Goal: Task Accomplishment & Management: Use online tool/utility

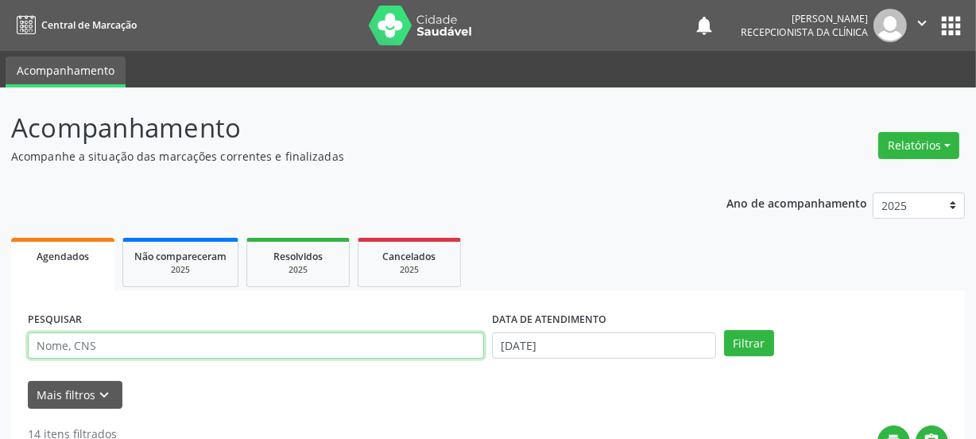
click at [133, 339] on input "text" at bounding box center [256, 345] width 456 height 27
paste input "705807474336039"
type input "705807474336039"
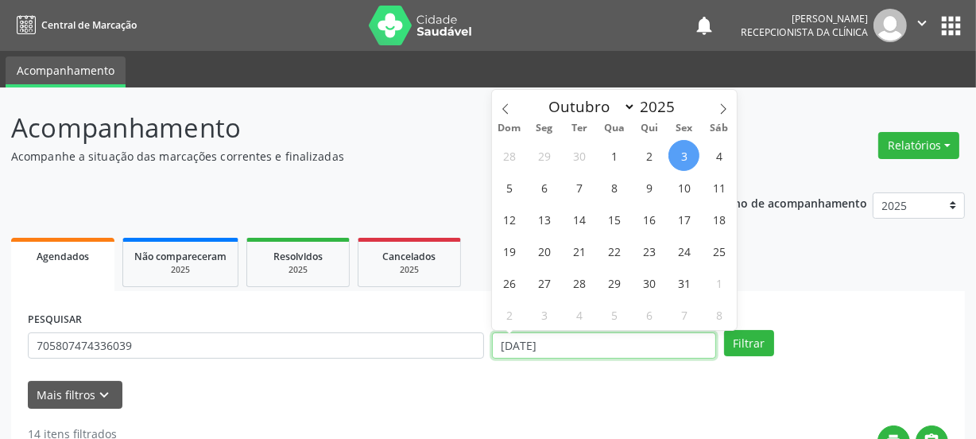
drag, startPoint x: 571, startPoint y: 341, endPoint x: 457, endPoint y: 324, distance: 114.8
click at [458, 324] on div "PESQUISAR 705807474336039 DATA DE ATENDIMENTO [DATE] Filtrar" at bounding box center [488, 339] width 928 height 62
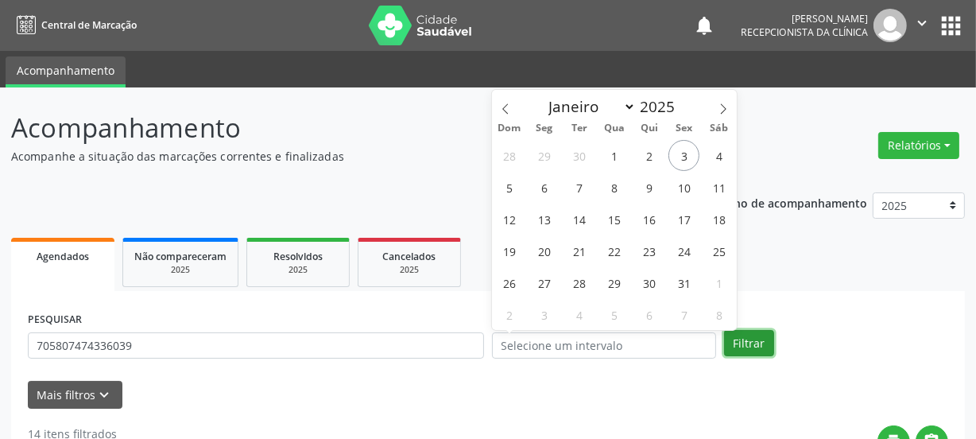
click at [741, 334] on button "Filtrar" at bounding box center [749, 343] width 50 height 27
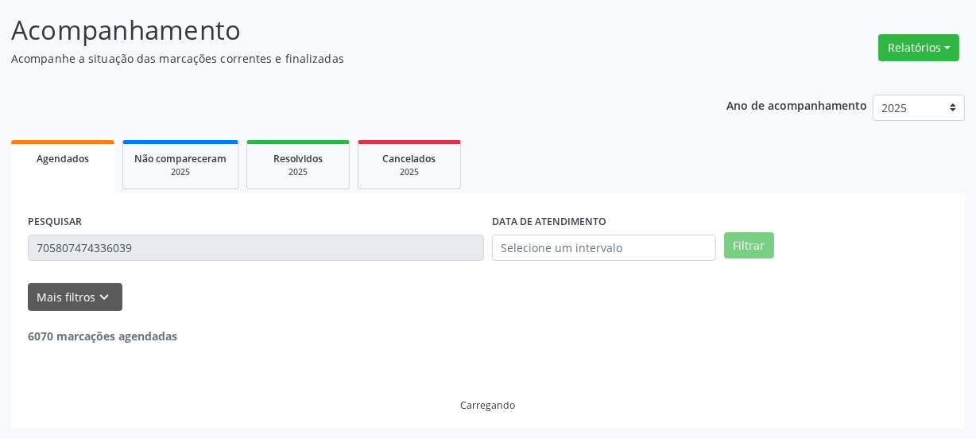
scroll to position [47, 0]
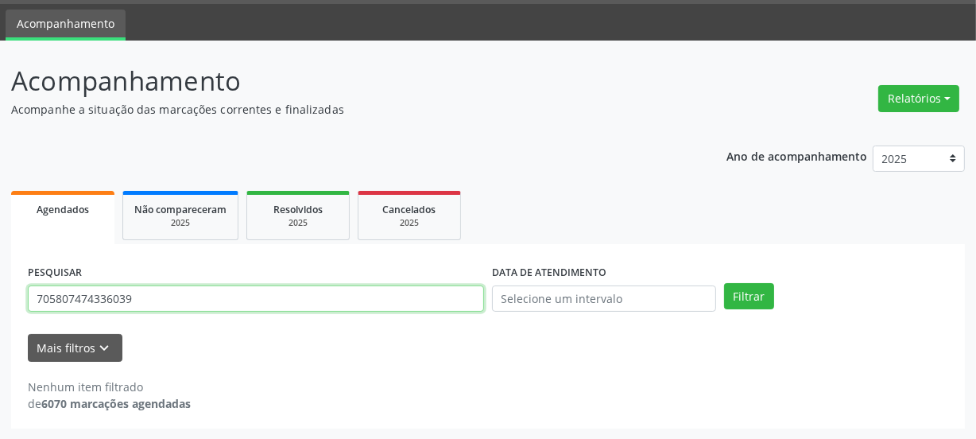
drag, startPoint x: 163, startPoint y: 301, endPoint x: 0, endPoint y: 296, distance: 163.0
click at [0, 297] on div "Acompanhamento Acompanhe a situação das marcações correntes e finalizadas Relat…" at bounding box center [488, 240] width 976 height 399
paste input "3409263854500"
type input "703409263854500"
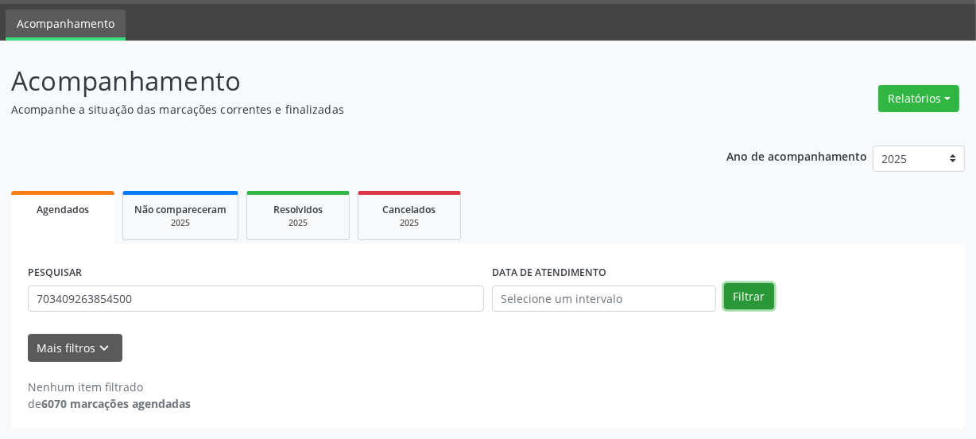
click at [763, 297] on button "Filtrar" at bounding box center [749, 296] width 50 height 27
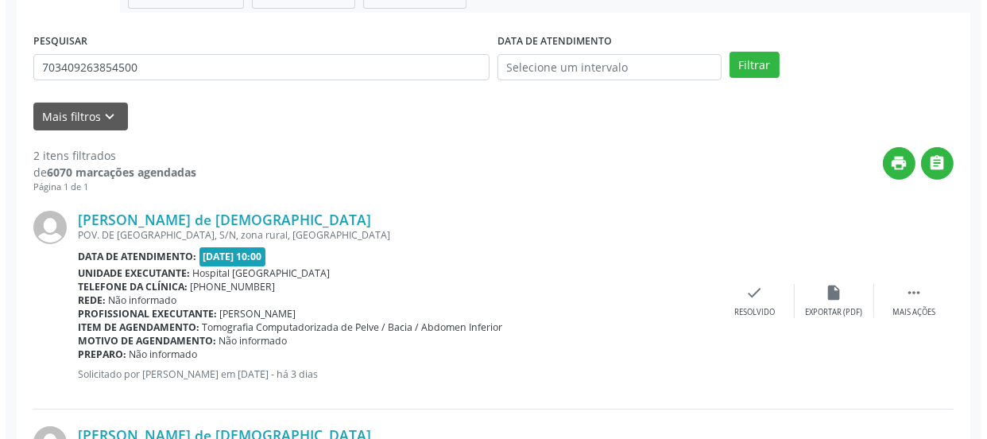
scroll to position [408, 0]
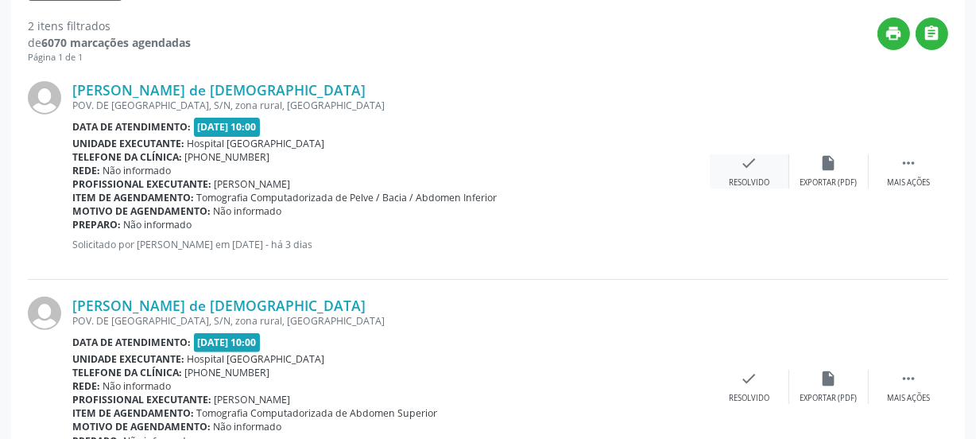
click at [748, 164] on icon "check" at bounding box center [749, 162] width 17 height 17
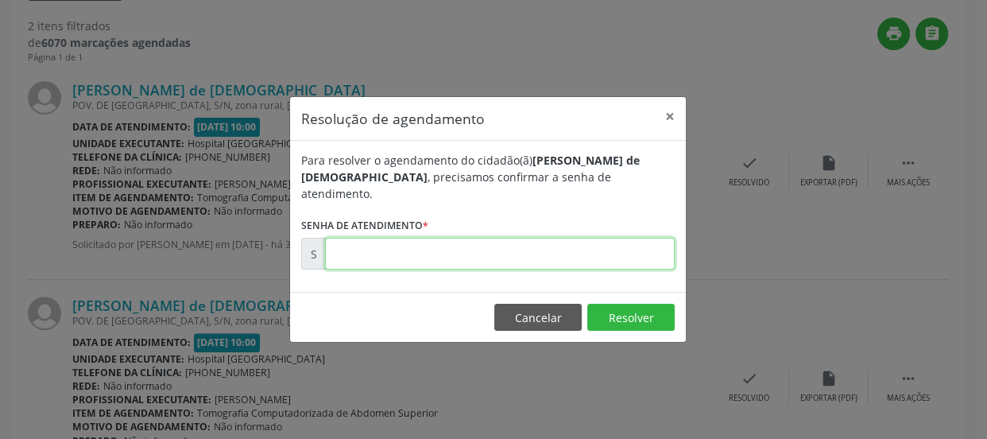
click at [605, 252] on input "text" at bounding box center [500, 254] width 350 height 32
type input "00179852"
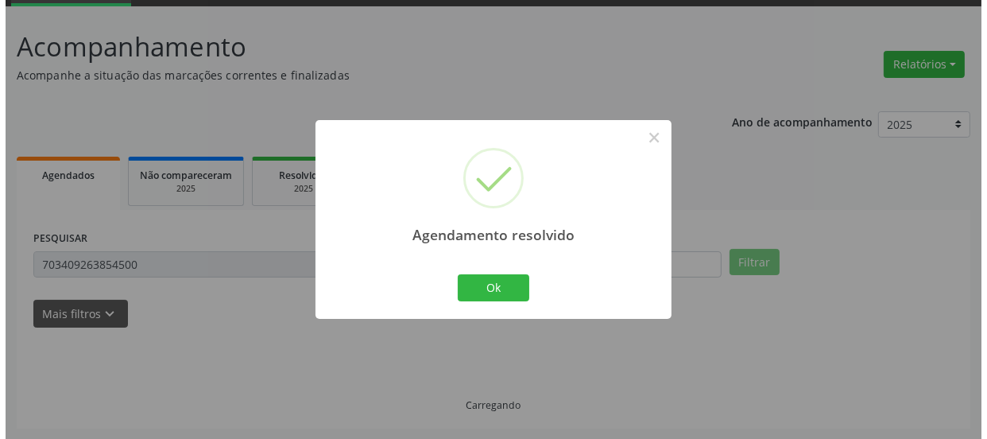
scroll to position [275, 0]
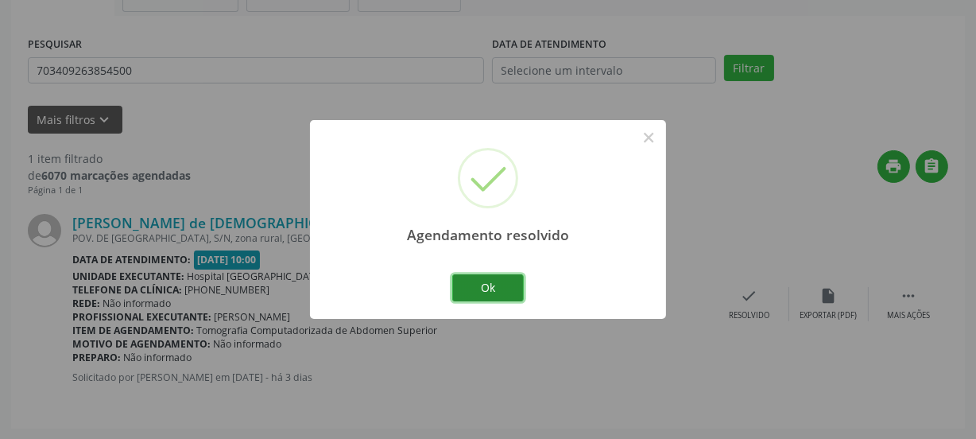
drag, startPoint x: 489, startPoint y: 280, endPoint x: 550, endPoint y: 251, distance: 66.8
click at [491, 279] on button "Ok" at bounding box center [488, 287] width 72 height 27
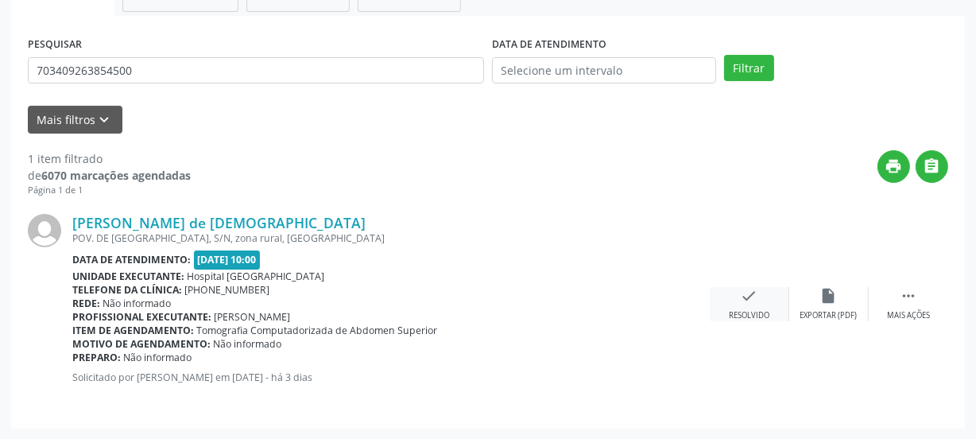
click at [747, 296] on icon "check" at bounding box center [749, 295] width 17 height 17
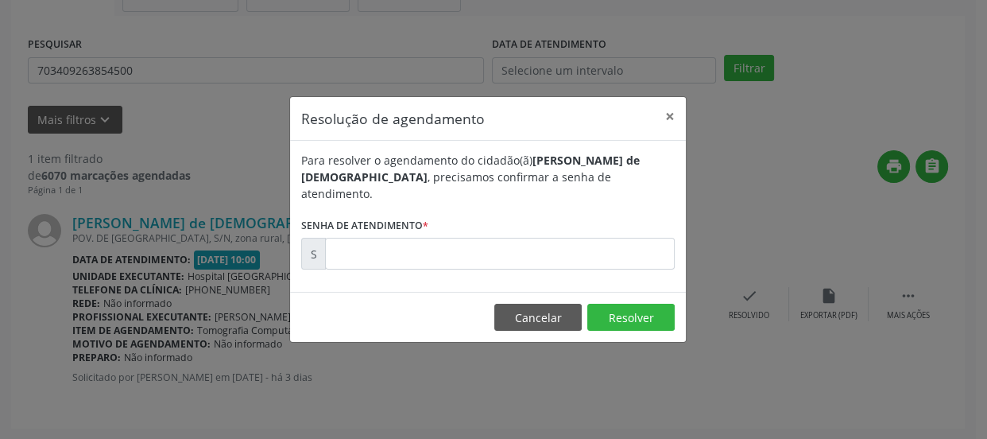
click at [628, 227] on form "Para resolver o agendamento do cidadão(ã) [PERSON_NAME] de [DEMOGRAPHIC_DATA] ,…" at bounding box center [487, 211] width 373 height 118
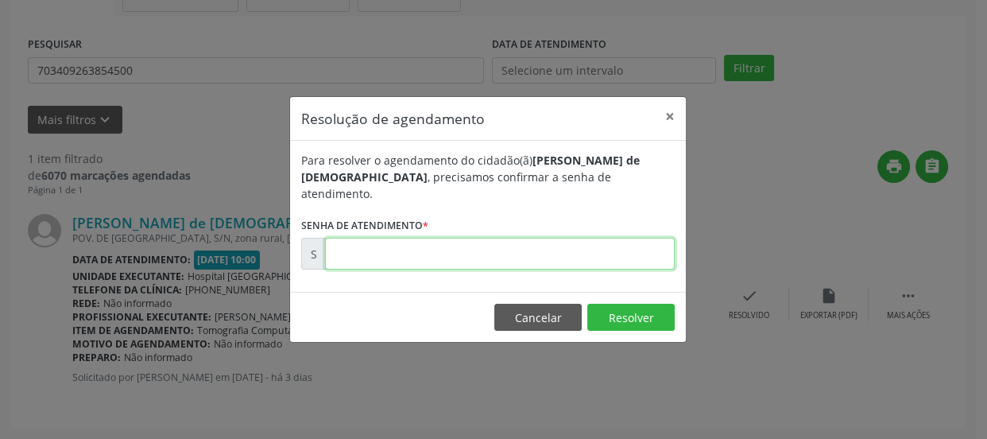
click at [618, 253] on input "text" at bounding box center [500, 254] width 350 height 32
type input "00179853"
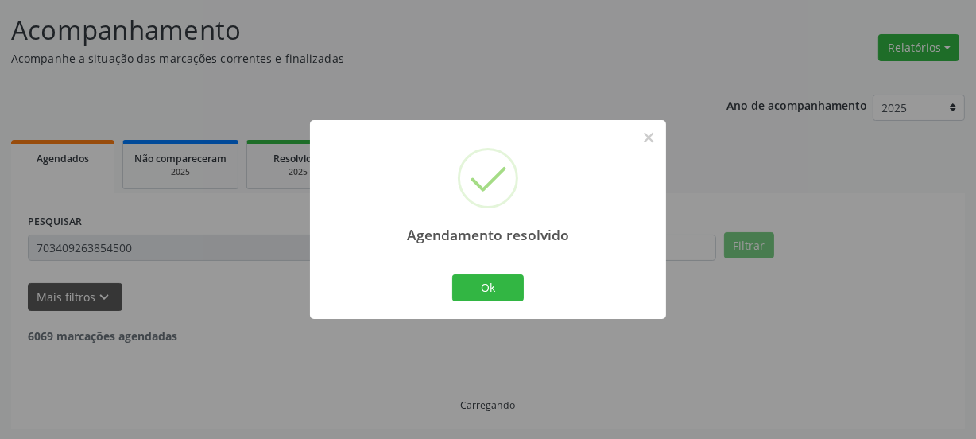
scroll to position [47, 0]
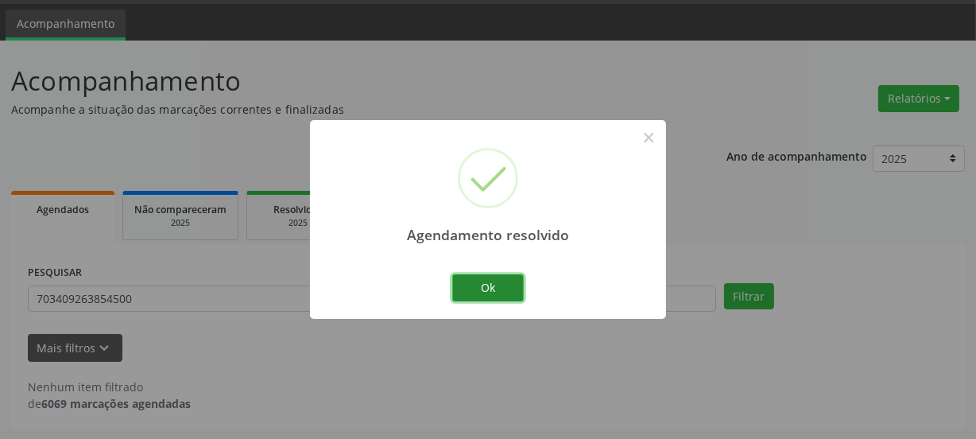
click at [490, 281] on button "Ok" at bounding box center [488, 287] width 72 height 27
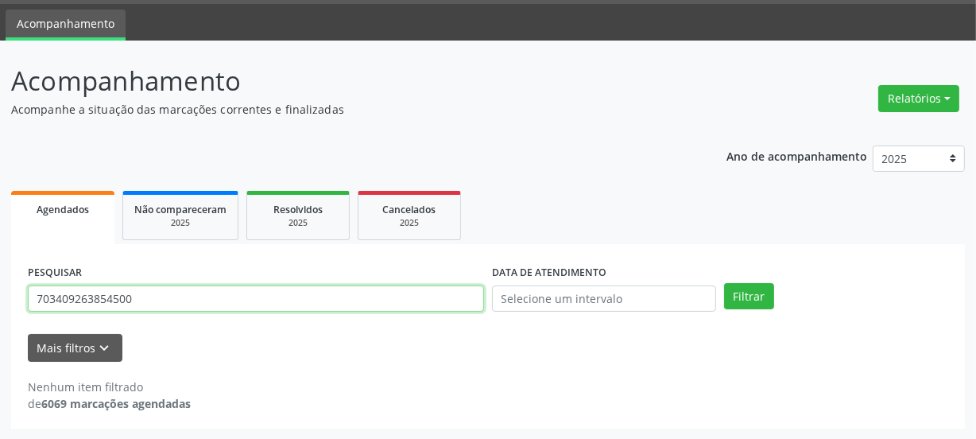
drag, startPoint x: 154, startPoint y: 301, endPoint x: 0, endPoint y: 246, distance: 163.6
click at [0, 246] on div "Acompanhamento Acompanhe a situação das marcações correntes e finalizadas Relat…" at bounding box center [488, 240] width 976 height 399
paste input "5601415634416"
type input "705601415634416"
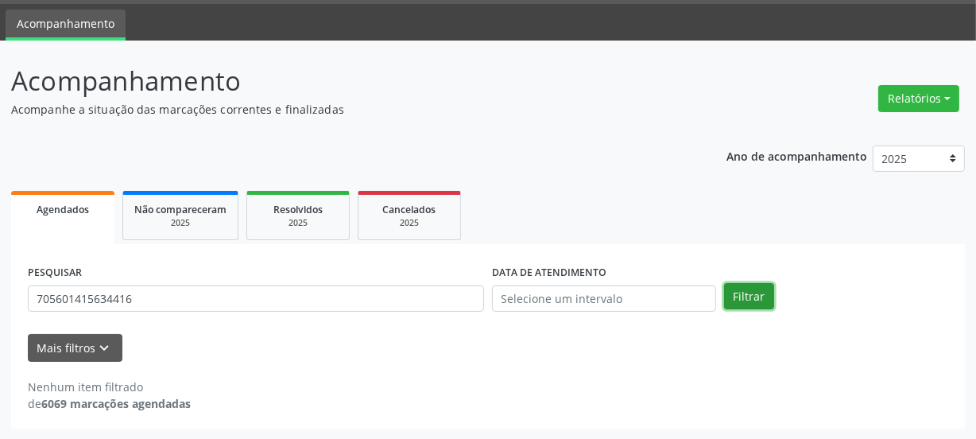
click at [756, 294] on button "Filtrar" at bounding box center [749, 296] width 50 height 27
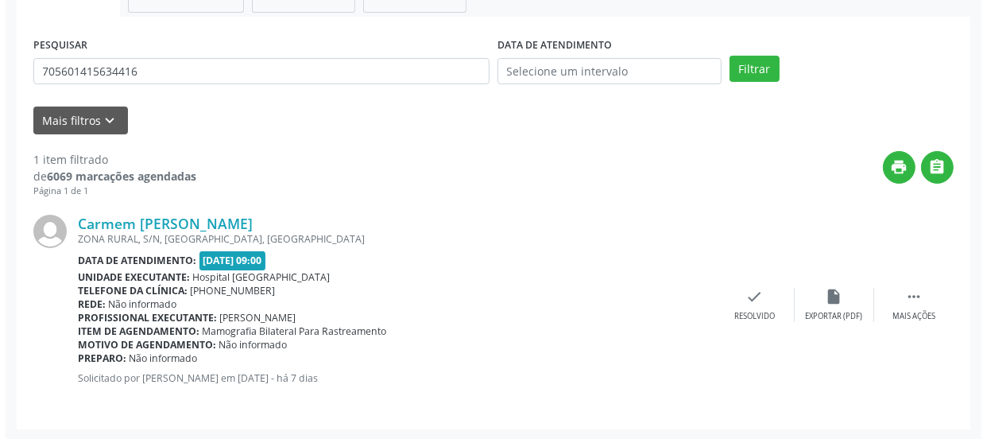
scroll to position [275, 0]
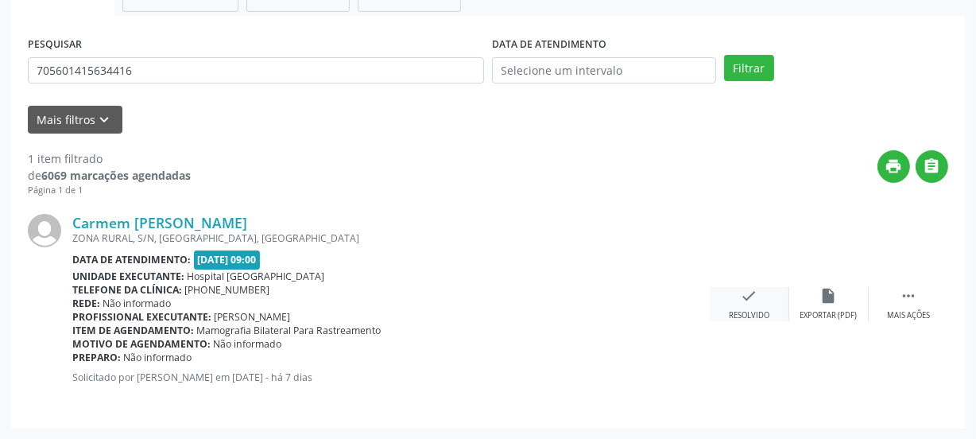
click at [757, 302] on div "check Resolvido" at bounding box center [749, 304] width 79 height 34
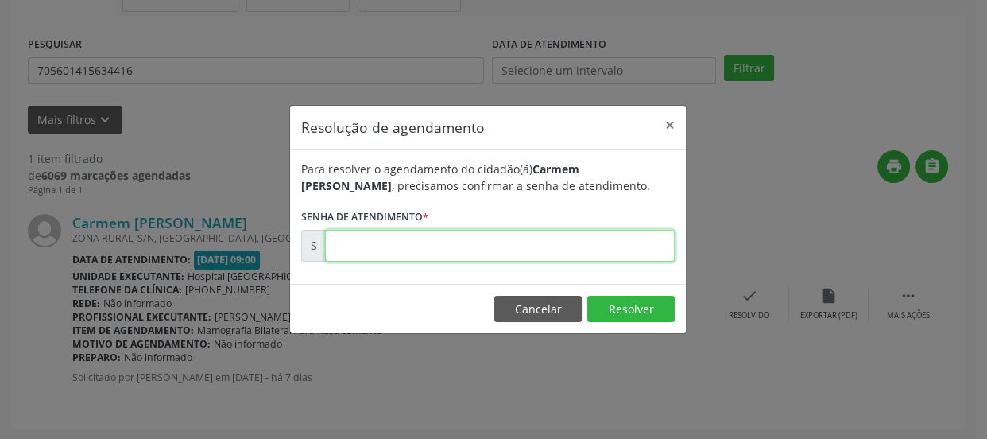
click at [613, 244] on input "text" at bounding box center [500, 246] width 350 height 32
type input "00179281"
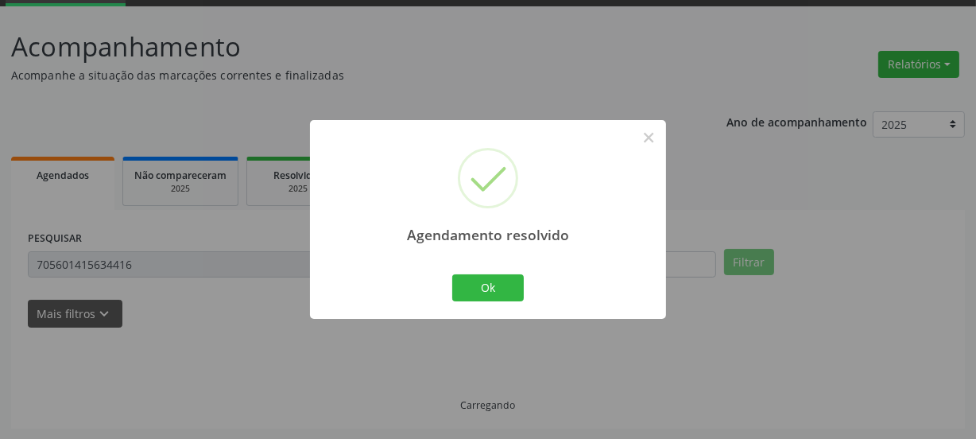
scroll to position [47, 0]
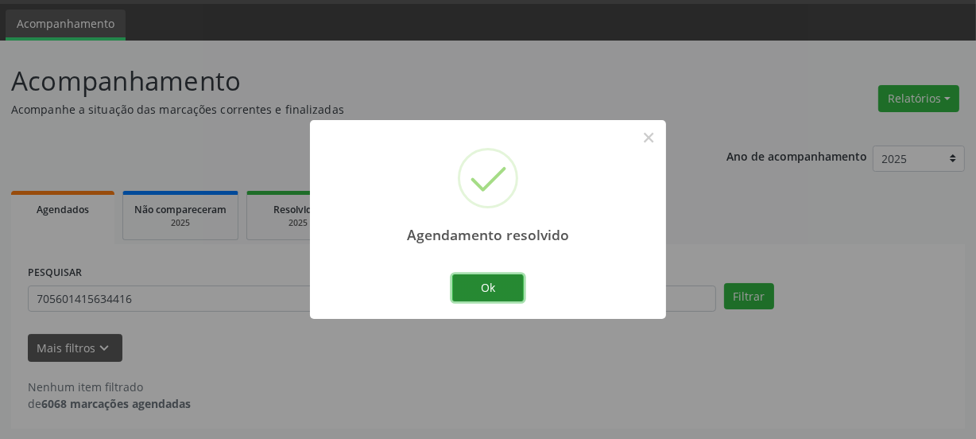
drag, startPoint x: 499, startPoint y: 287, endPoint x: 381, endPoint y: 377, distance: 148.4
click at [499, 286] on button "Ok" at bounding box center [488, 287] width 72 height 27
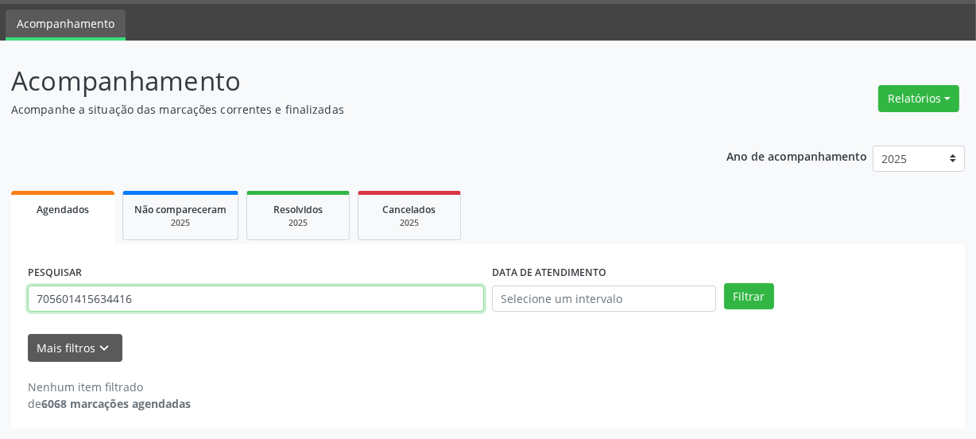
drag, startPoint x: 182, startPoint y: 301, endPoint x: 0, endPoint y: 293, distance: 182.1
click at [0, 293] on div "Acompanhamento Acompanhe a situação das marcações correntes e finalizadas Relat…" at bounding box center [488, 240] width 976 height 399
paste input "[CREDIT_CARD_NUMBER]"
type input "706405654989081"
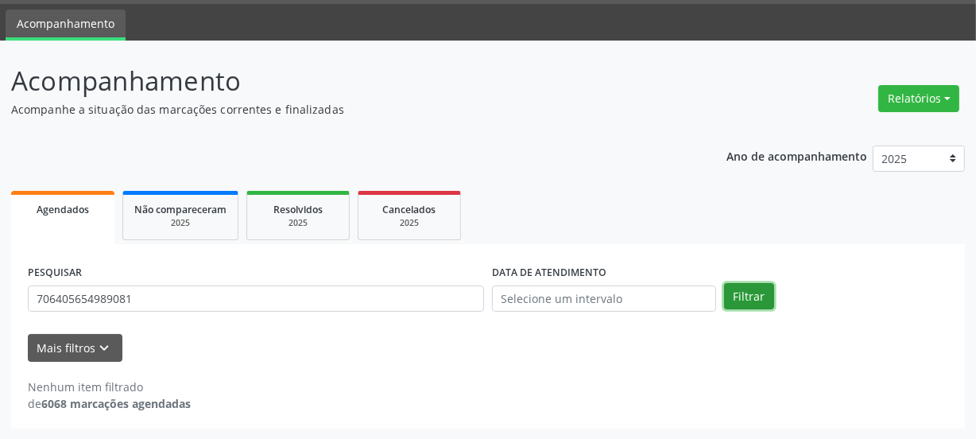
click at [757, 295] on button "Filtrar" at bounding box center [749, 296] width 50 height 27
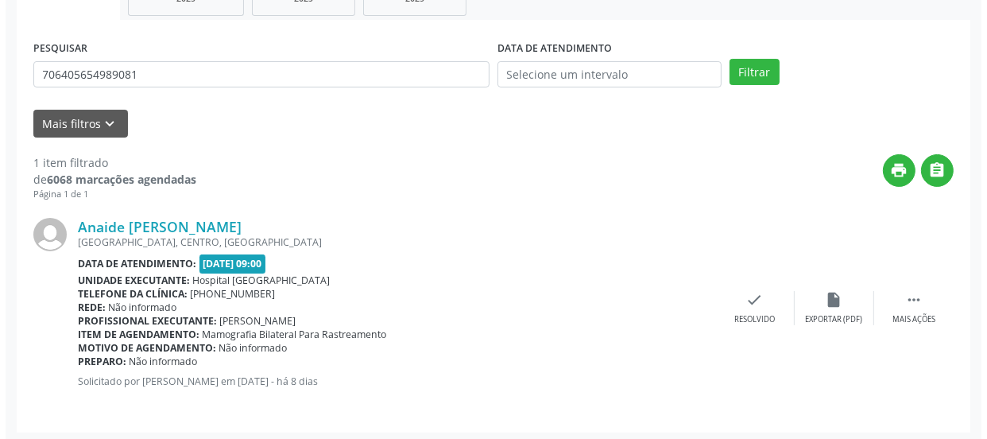
scroll to position [275, 0]
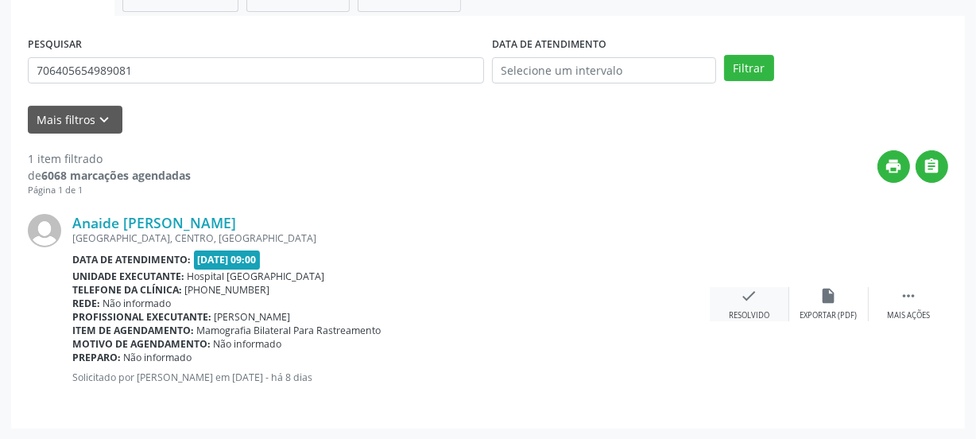
click at [741, 301] on icon "check" at bounding box center [749, 295] width 17 height 17
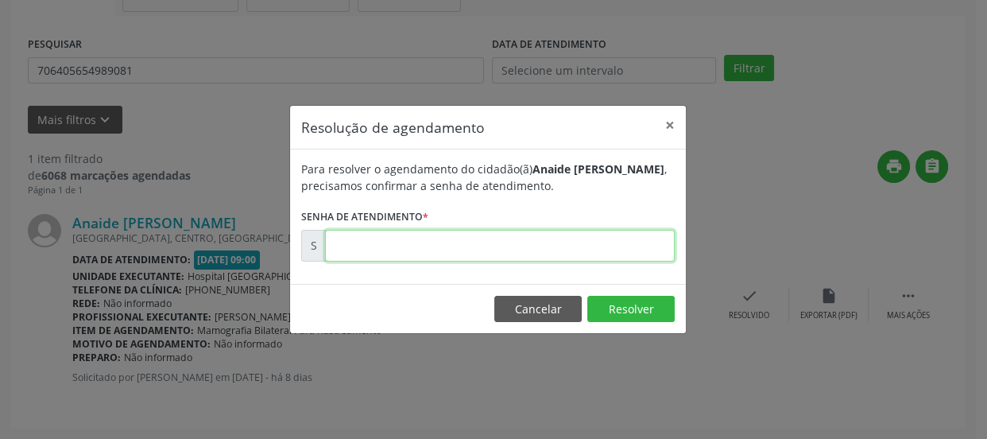
drag, startPoint x: 597, startPoint y: 250, endPoint x: 582, endPoint y: 252, distance: 15.3
click at [593, 250] on input "text" at bounding box center [500, 246] width 350 height 32
type input "00179225"
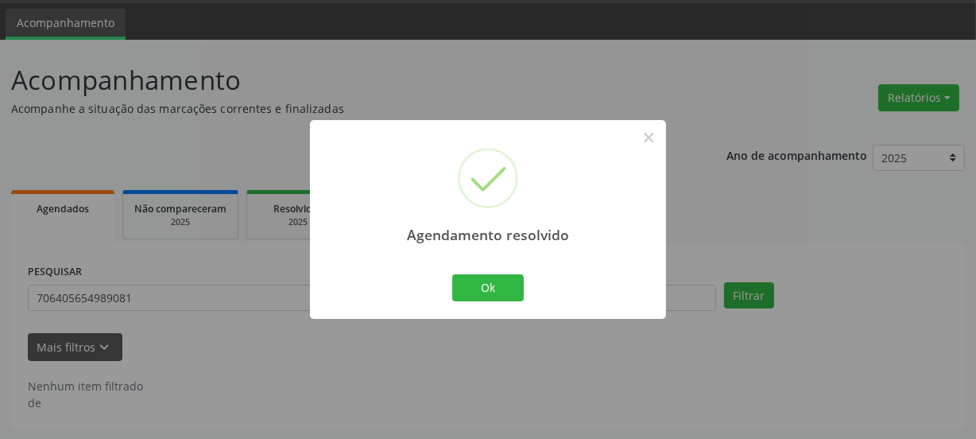
scroll to position [47, 0]
click at [490, 282] on button "Ok" at bounding box center [488, 287] width 72 height 27
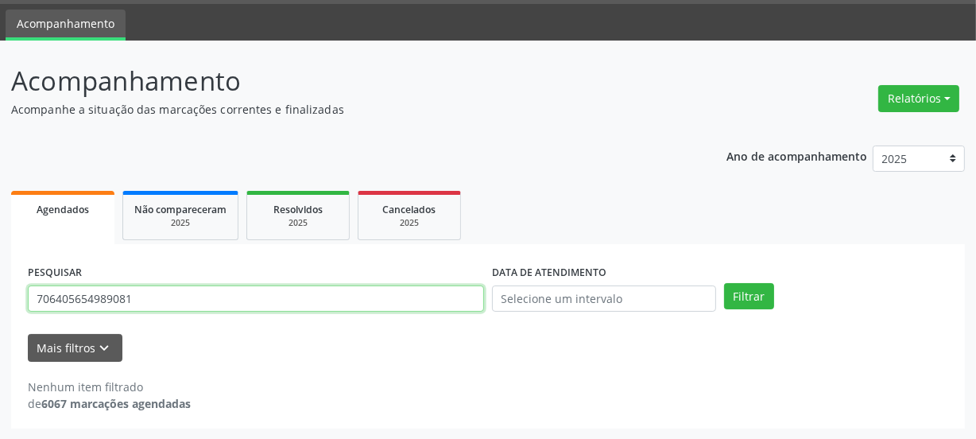
drag, startPoint x: 164, startPoint y: 304, endPoint x: 0, endPoint y: 315, distance: 164.1
click at [0, 315] on div "Acompanhamento Acompanhe a situação das marcações correntes e finalizadas Relat…" at bounding box center [488, 240] width 976 height 399
paste input "5803416924930"
type input "705803416924930"
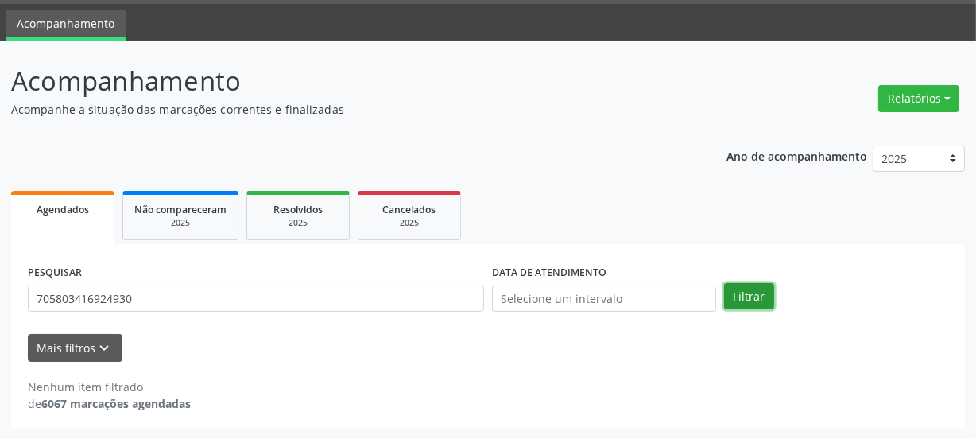
click at [754, 301] on button "Filtrar" at bounding box center [749, 296] width 50 height 27
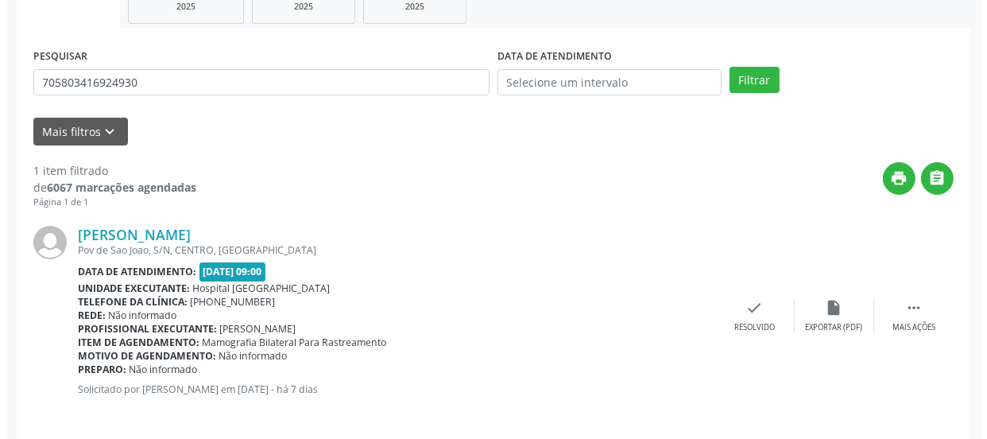
scroll to position [275, 0]
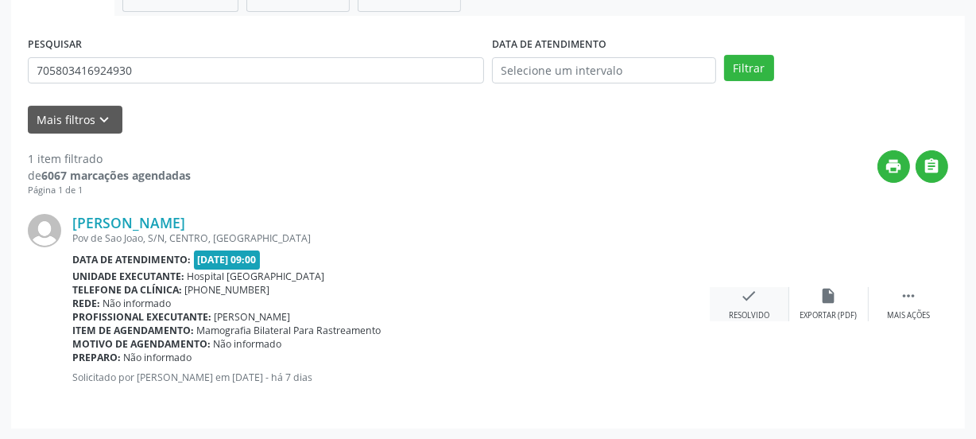
click at [752, 304] on div "check Resolvido" at bounding box center [749, 304] width 79 height 34
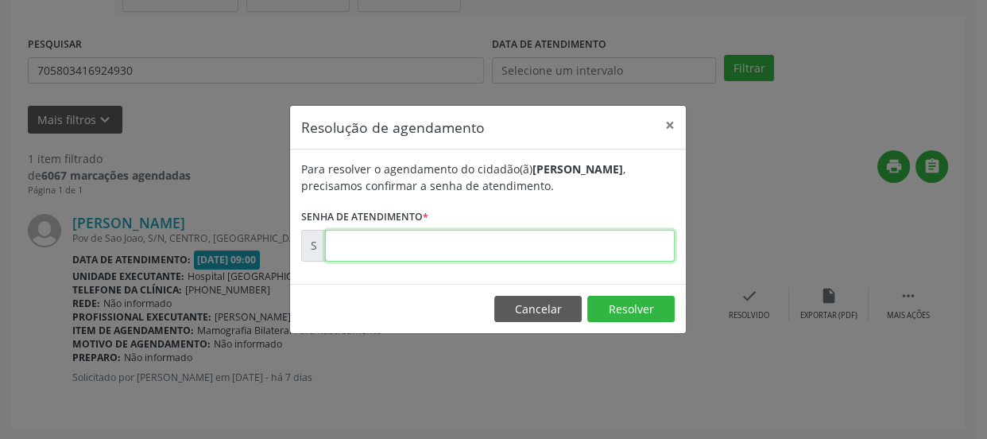
click at [612, 254] on input "text" at bounding box center [500, 246] width 350 height 32
type input "00179308"
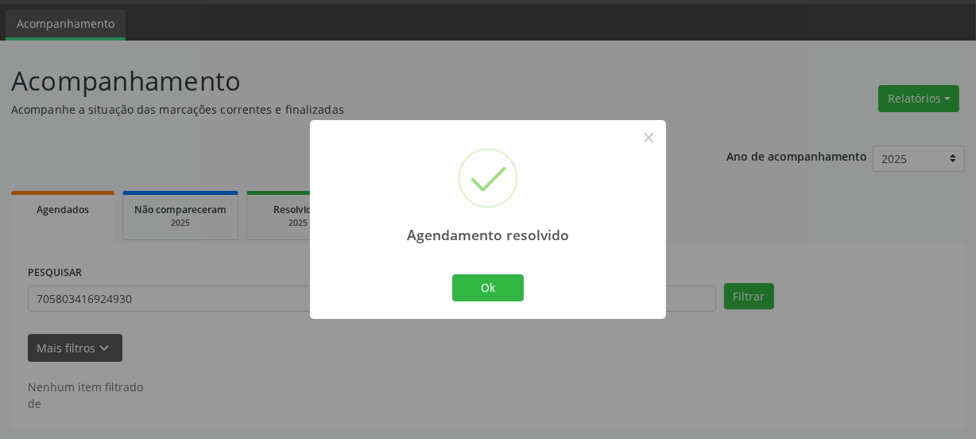
scroll to position [0, 0]
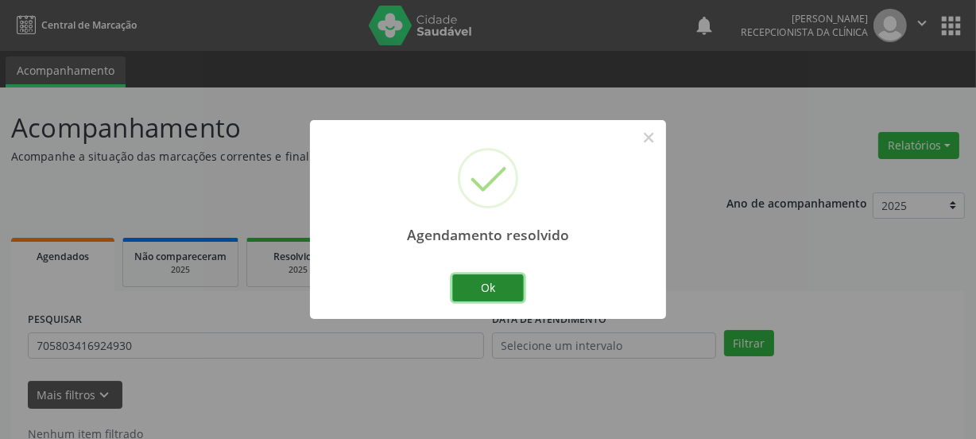
click at [469, 287] on button "Ok" at bounding box center [488, 287] width 72 height 27
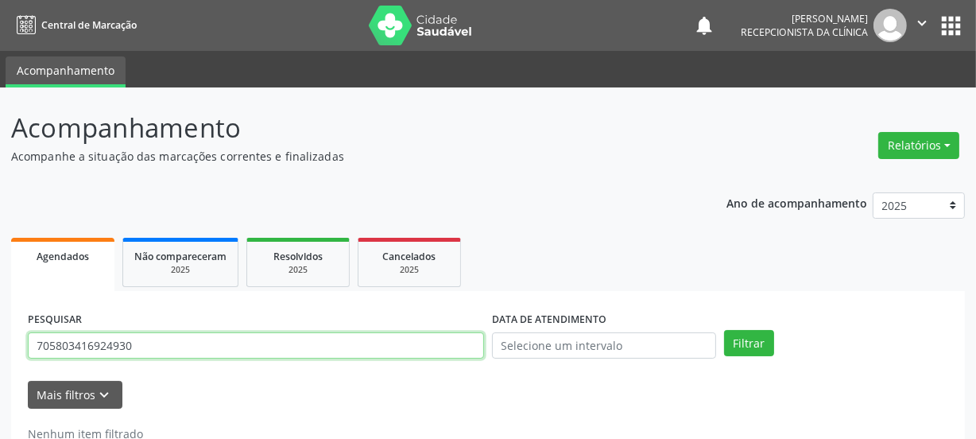
drag, startPoint x: 177, startPoint y: 345, endPoint x: 0, endPoint y: 307, distance: 181.3
click at [0, 341] on div "Acompanhamento Acompanhe a situação das marcações correntes e finalizadas Relat…" at bounding box center [488, 286] width 976 height 399
paste input "6909194187938"
type input "706909194187938"
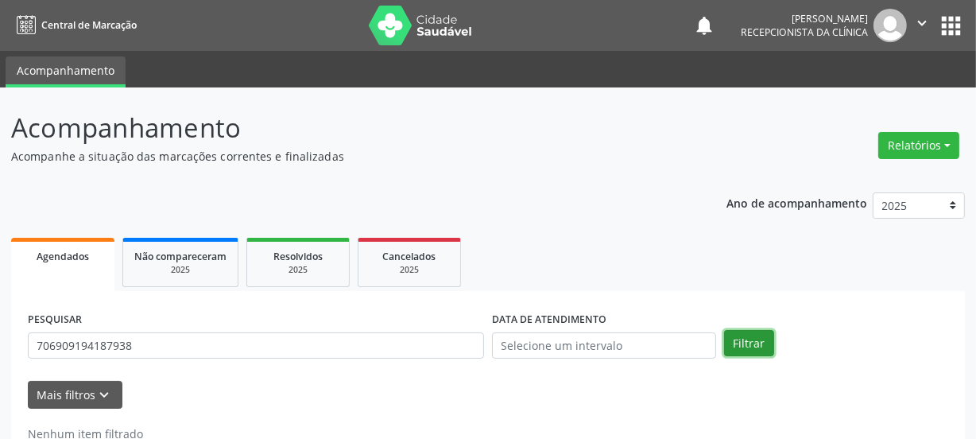
click at [754, 347] on button "Filtrar" at bounding box center [749, 343] width 50 height 27
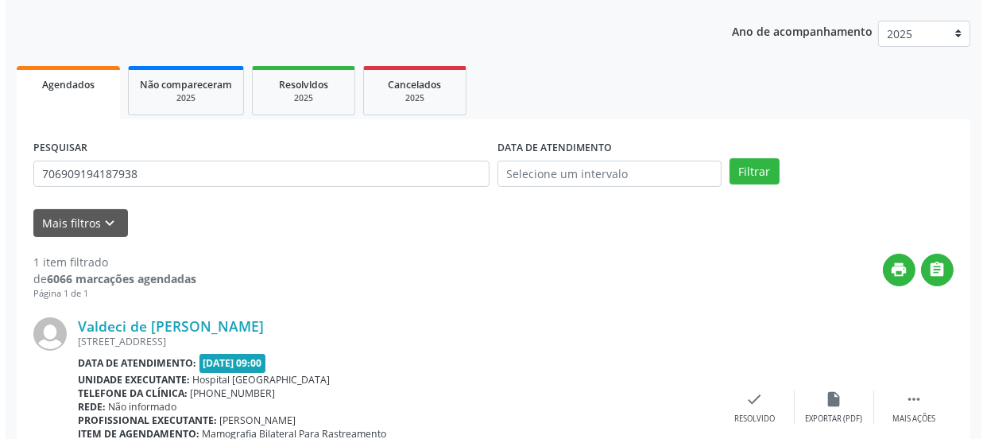
scroll to position [275, 0]
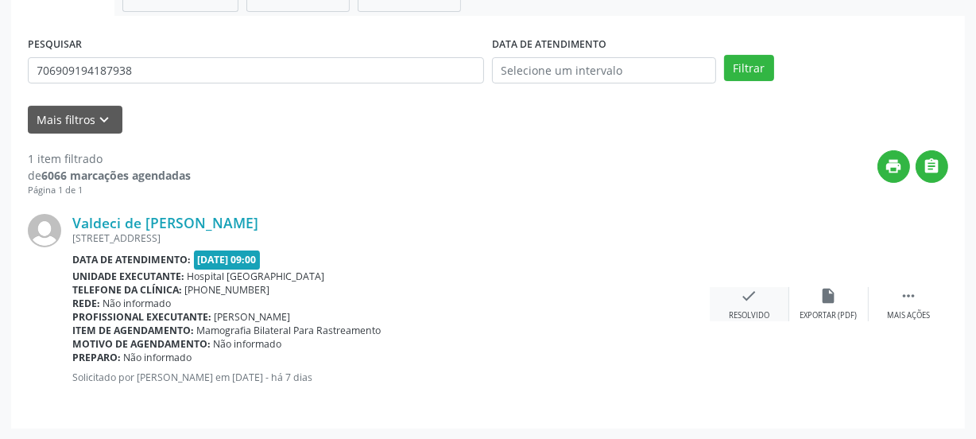
click at [757, 305] on div "check Resolvido" at bounding box center [749, 304] width 79 height 34
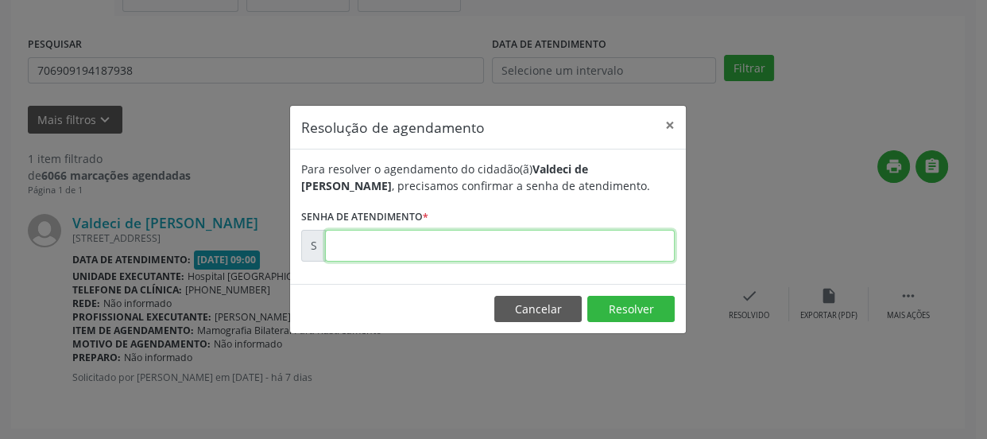
drag, startPoint x: 625, startPoint y: 242, endPoint x: 616, endPoint y: 242, distance: 9.5
click at [620, 241] on input "text" at bounding box center [500, 246] width 350 height 32
type input "00179277"
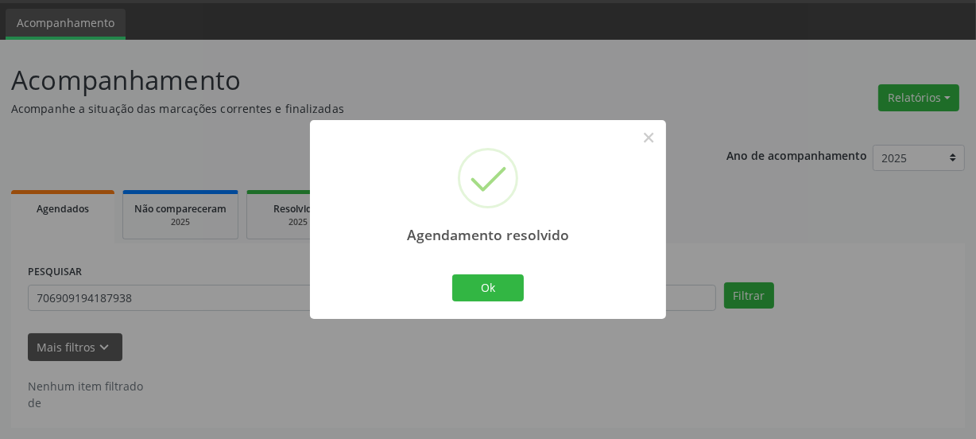
scroll to position [47, 0]
drag, startPoint x: 484, startPoint y: 296, endPoint x: 497, endPoint y: 286, distance: 16.4
click at [486, 293] on button "Ok" at bounding box center [488, 287] width 72 height 27
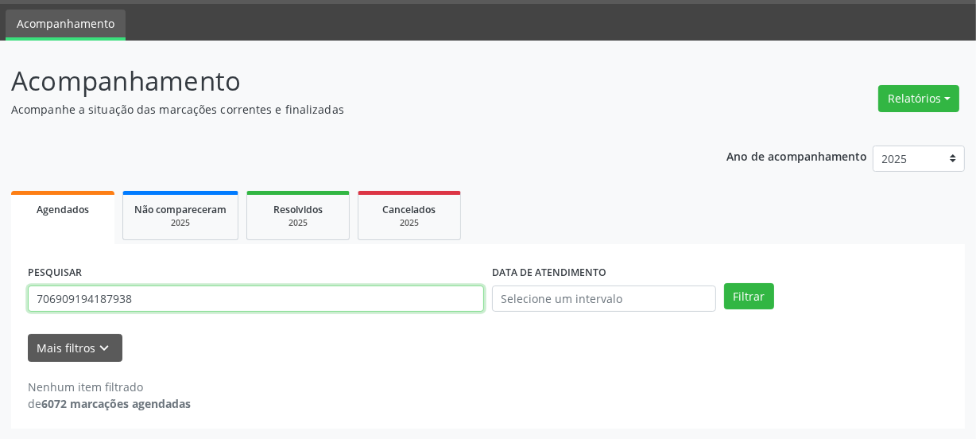
drag, startPoint x: 156, startPoint y: 305, endPoint x: 0, endPoint y: 289, distance: 156.5
click at [0, 293] on div "Acompanhamento Acompanhe a situação das marcações correntes e finalizadas Relat…" at bounding box center [488, 240] width 976 height 399
paste input "500281751765"
type input "705002817517658"
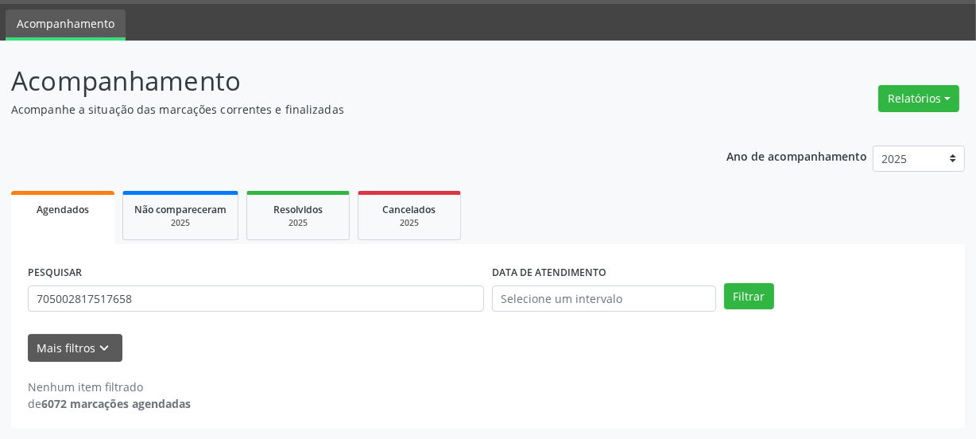
click at [760, 310] on div "PESQUISAR 705002817517658 DATA DE ATENDIMENTO Filtrar" at bounding box center [488, 292] width 928 height 62
click at [747, 294] on button "Filtrar" at bounding box center [749, 296] width 50 height 27
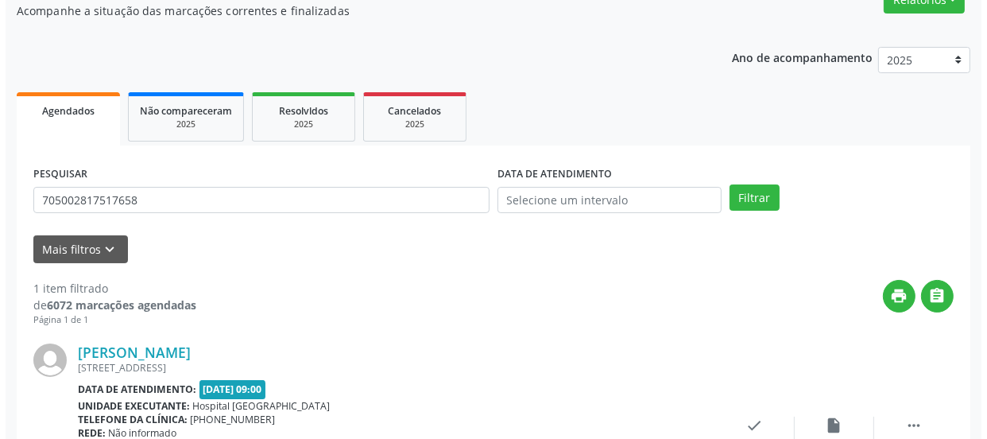
scroll to position [275, 0]
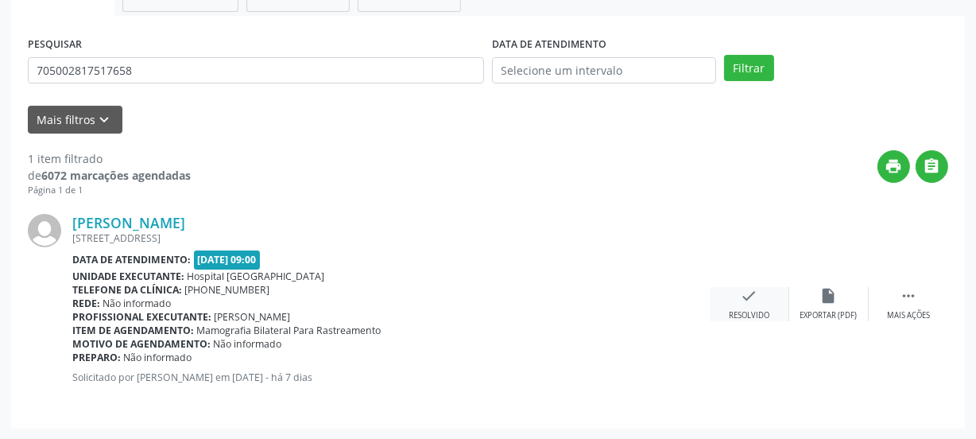
click at [746, 297] on icon "check" at bounding box center [749, 295] width 17 height 17
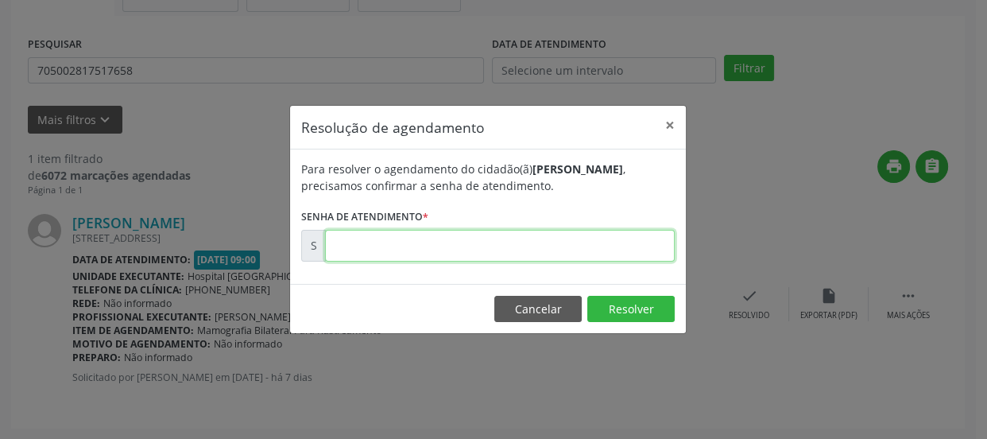
click at [511, 232] on input "text" at bounding box center [500, 246] width 350 height 32
type input "00179269"
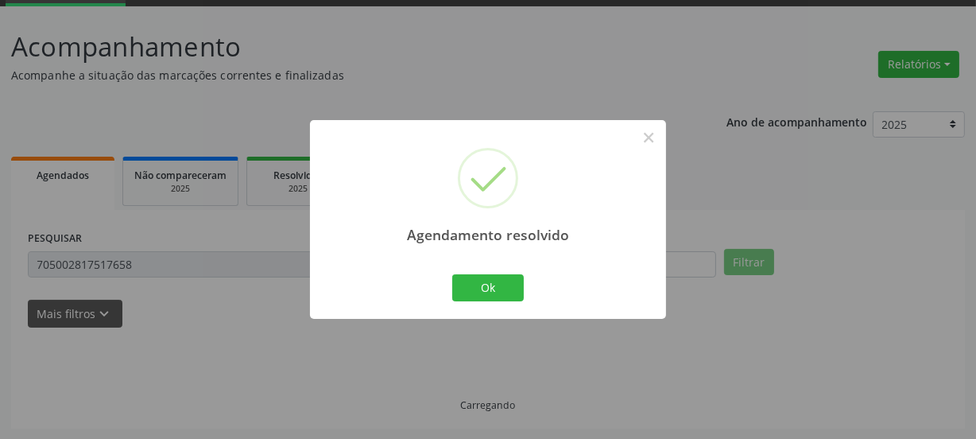
scroll to position [47, 0]
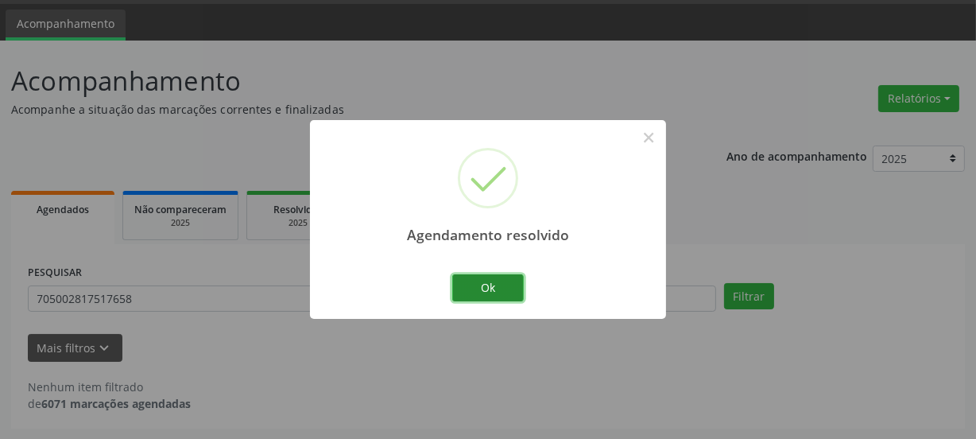
click at [489, 283] on button "Ok" at bounding box center [488, 287] width 72 height 27
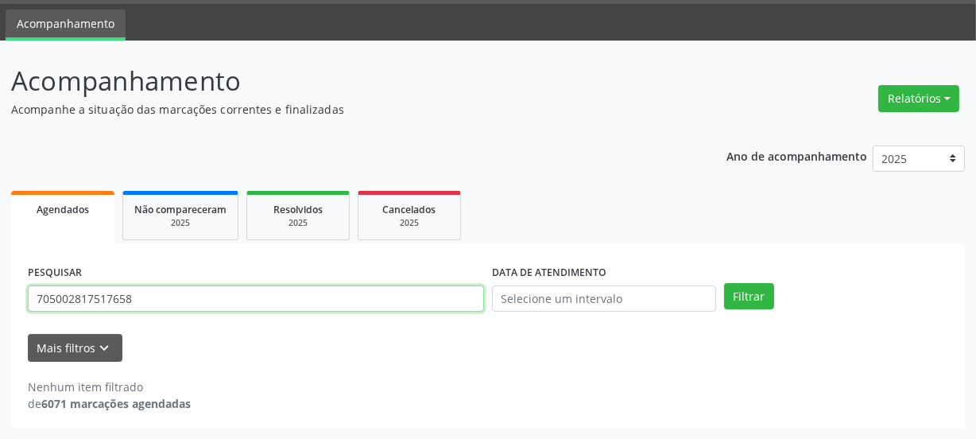
drag, startPoint x: 167, startPoint y: 301, endPoint x: 0, endPoint y: 290, distance: 167.2
click at [0, 301] on div "Acompanhamento Acompanhe a situação das marcações correntes e finalizadas Relat…" at bounding box center [488, 240] width 976 height 399
paste input "000279416190"
type input "700002794161908"
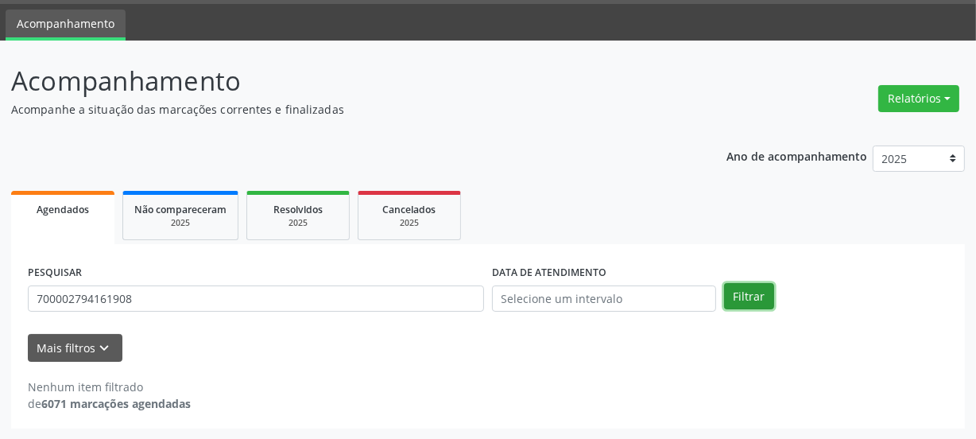
click at [748, 296] on button "Filtrar" at bounding box center [749, 296] width 50 height 27
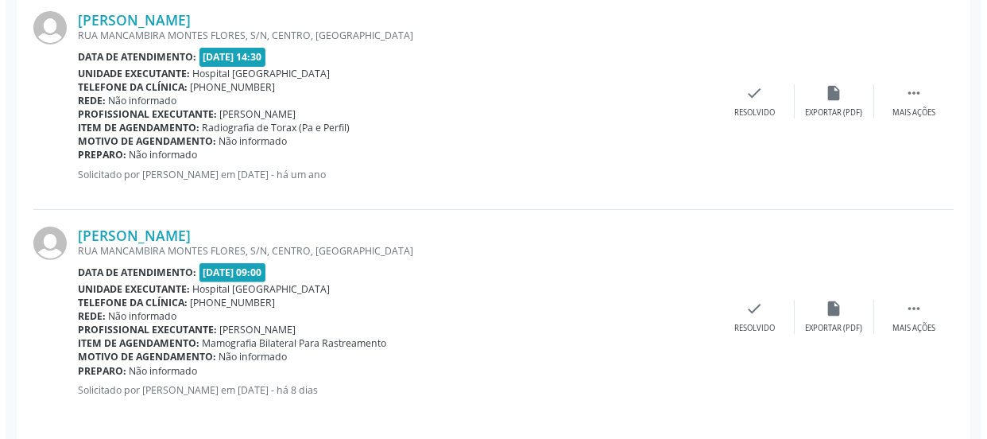
scroll to position [490, 0]
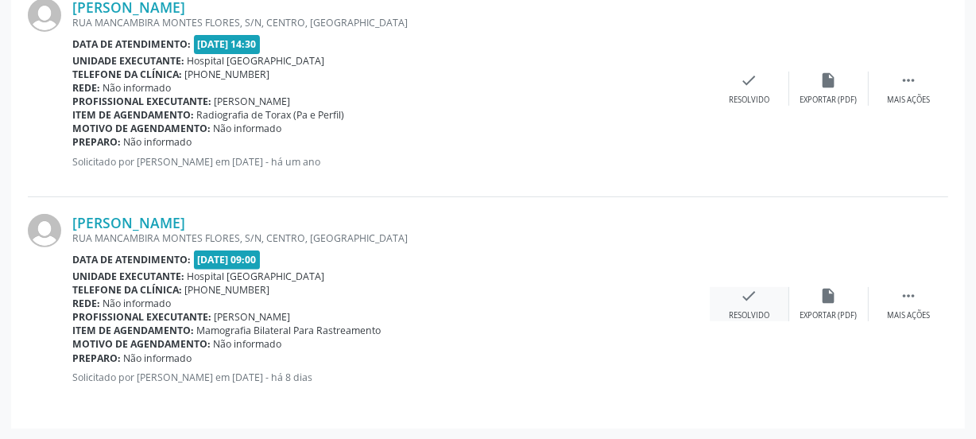
click at [742, 288] on icon "check" at bounding box center [749, 295] width 17 height 17
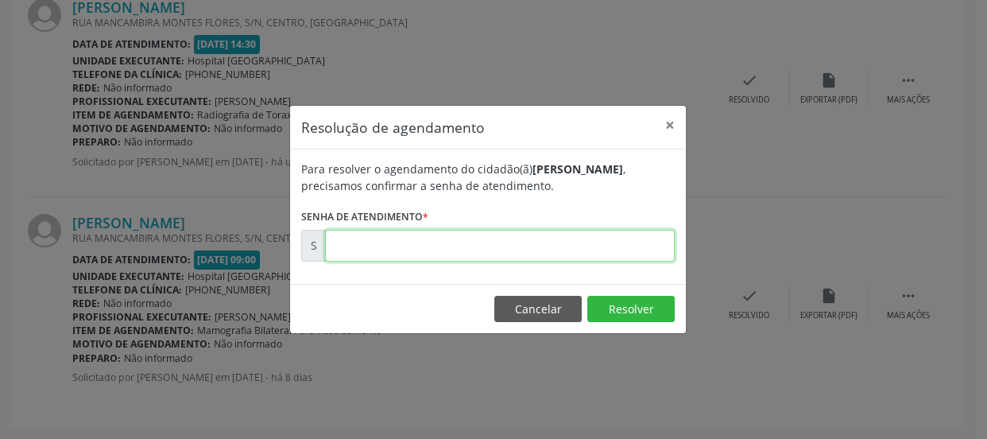
click at [638, 242] on input "text" at bounding box center [500, 246] width 350 height 32
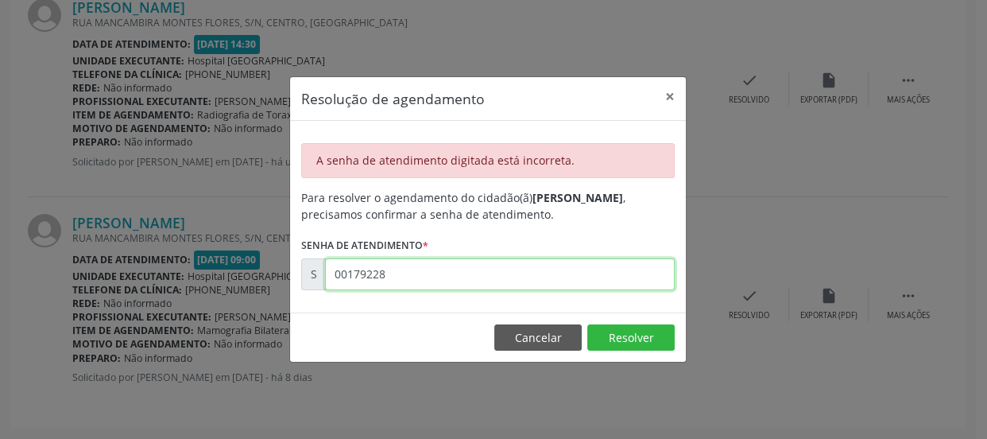
click at [404, 282] on input "00179228" at bounding box center [500, 274] width 350 height 32
type input "00179229"
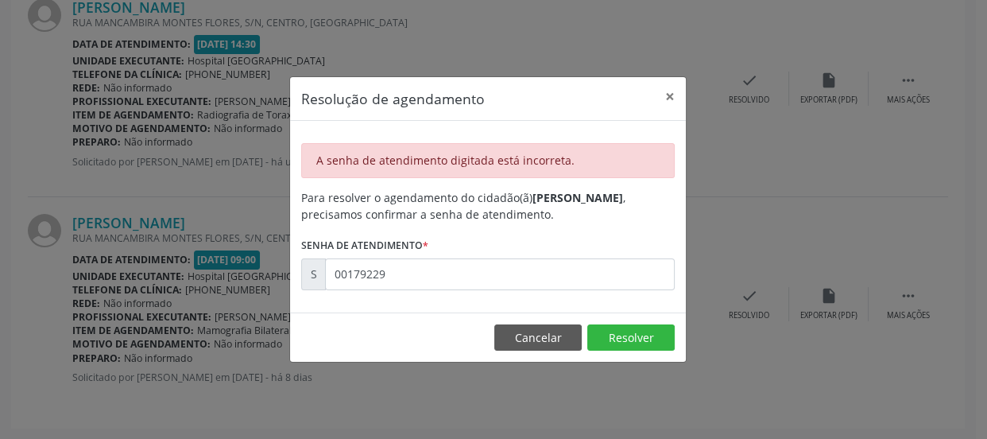
click at [721, 355] on div "Resolução de agendamento × A senha de atendimento digitada está incorreta. Para…" at bounding box center [493, 219] width 987 height 439
click at [674, 101] on button "×" at bounding box center [670, 96] width 32 height 39
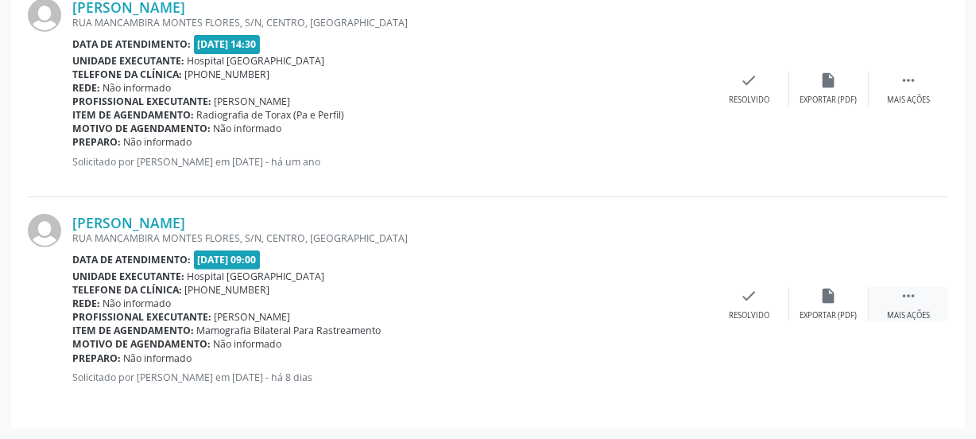
click at [916, 295] on icon "" at bounding box center [907, 295] width 17 height 17
click at [669, 295] on icon "print" at bounding box center [669, 295] width 17 height 17
click at [518, 294] on div "check Resolvido" at bounding box center [510, 304] width 79 height 34
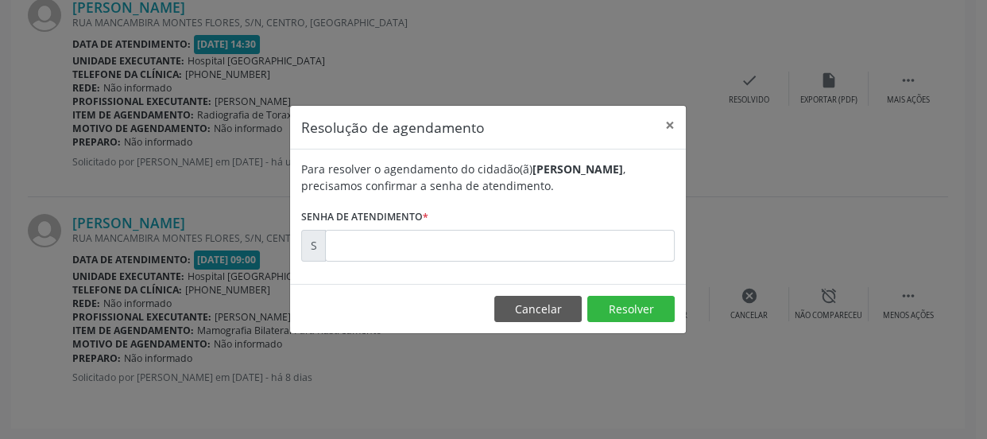
click at [525, 247] on input "text" at bounding box center [500, 246] width 350 height 32
drag, startPoint x: 524, startPoint y: 207, endPoint x: 523, endPoint y: 221, distance: 14.3
click at [523, 221] on form "Para resolver o agendamento do cidadão(ã) [PERSON_NAME] , precisamos confirmar …" at bounding box center [487, 211] width 373 height 101
click at [516, 250] on input "text" at bounding box center [500, 246] width 350 height 32
drag, startPoint x: 512, startPoint y: 247, endPoint x: 444, endPoint y: 261, distance: 69.0
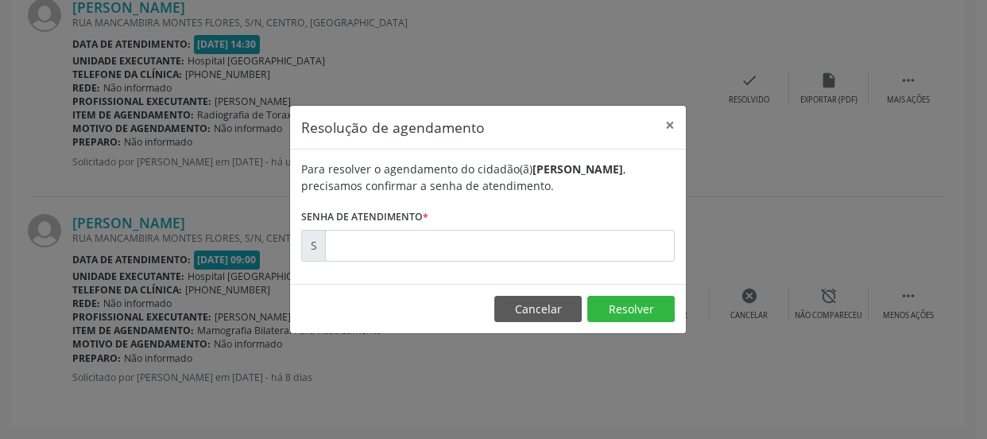
click at [510, 249] on input "text" at bounding box center [500, 246] width 350 height 32
click at [393, 253] on input "text" at bounding box center [500, 246] width 350 height 32
drag, startPoint x: 391, startPoint y: 253, endPoint x: 419, endPoint y: 257, distance: 28.2
click at [397, 253] on input "text" at bounding box center [500, 246] width 350 height 32
click at [602, 381] on div "Resolução de agendamento × Para resolver o agendamento do cidadão(ã) [PERSON_NA…" at bounding box center [493, 219] width 987 height 439
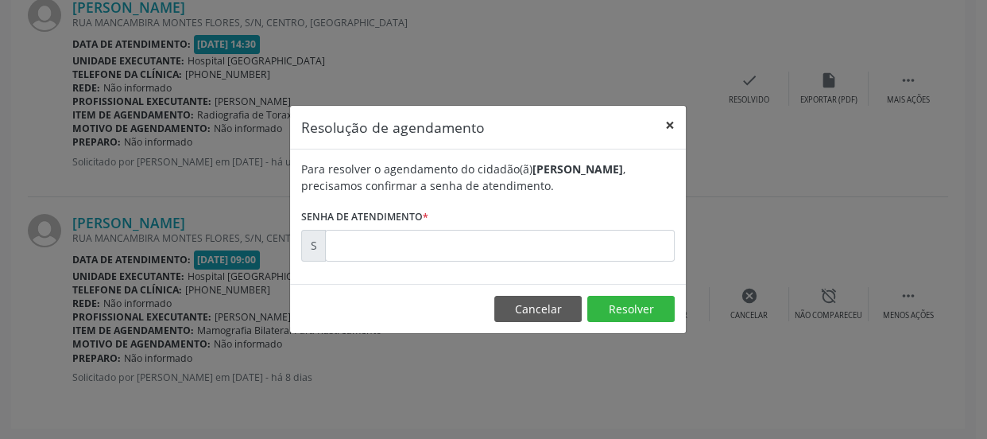
click at [670, 126] on button "×" at bounding box center [670, 125] width 32 height 39
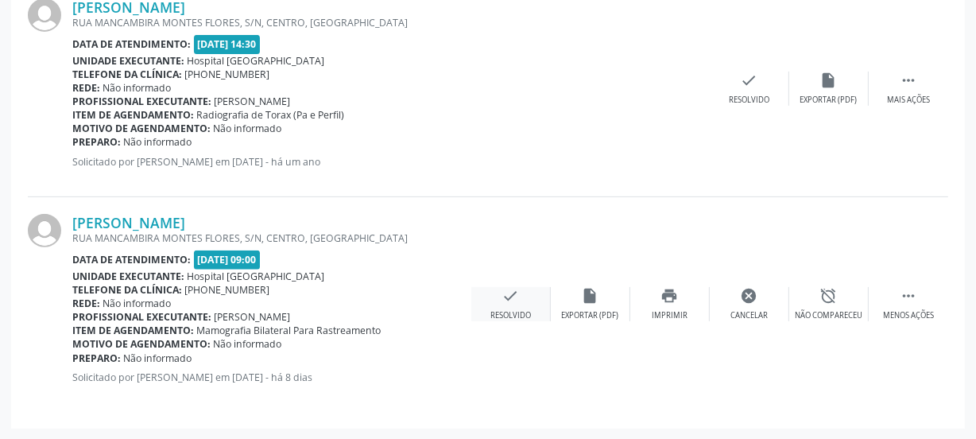
click at [515, 291] on icon "check" at bounding box center [510, 295] width 17 height 17
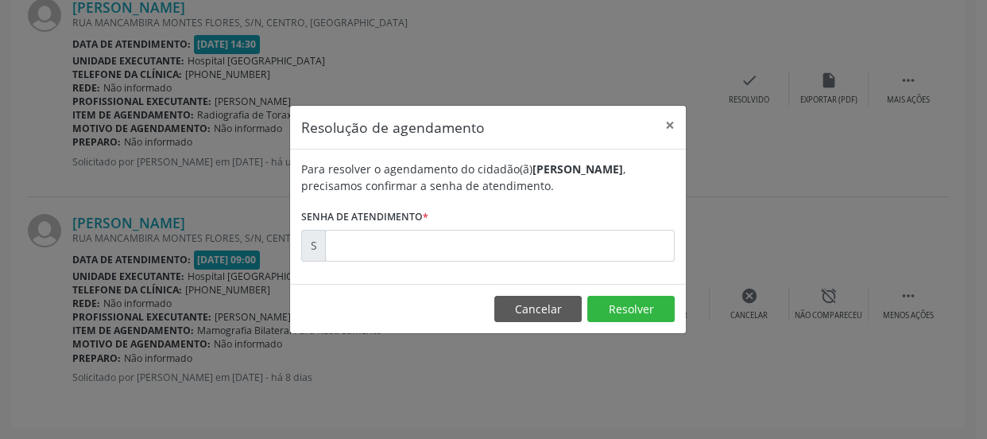
click at [532, 243] on input "text" at bounding box center [500, 246] width 350 height 32
click at [525, 238] on input "text" at bounding box center [500, 246] width 350 height 32
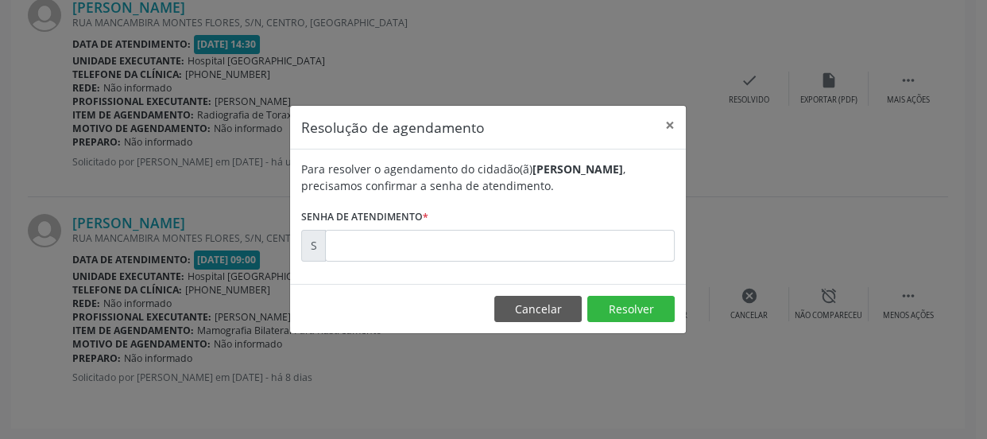
click at [524, 238] on input "text" at bounding box center [500, 246] width 350 height 32
click at [537, 304] on button "Cancelar" at bounding box center [537, 309] width 87 height 27
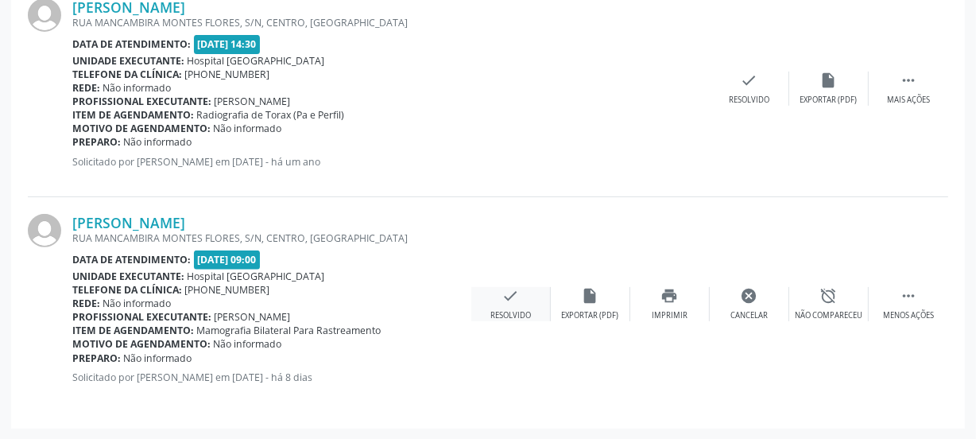
click at [513, 299] on icon "check" at bounding box center [510, 295] width 17 height 17
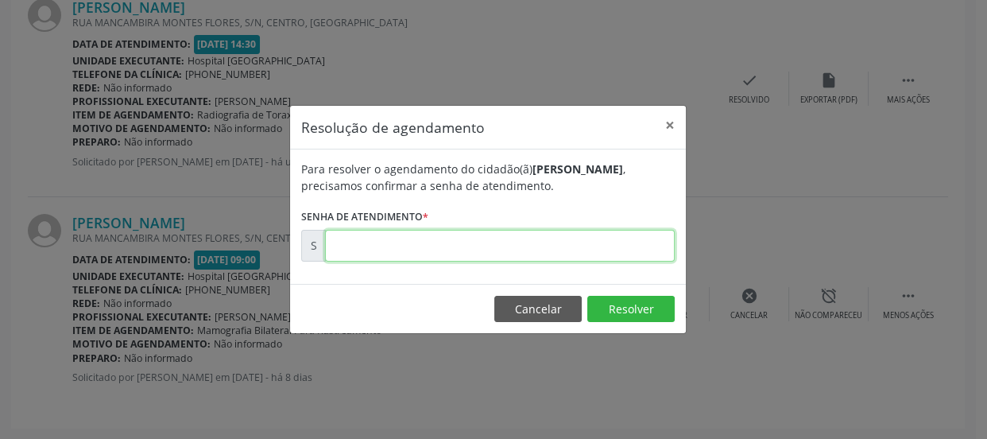
click at [515, 257] on input "text" at bounding box center [500, 246] width 350 height 32
click at [509, 246] on input "text" at bounding box center [500, 246] width 350 height 32
type input "00179223"
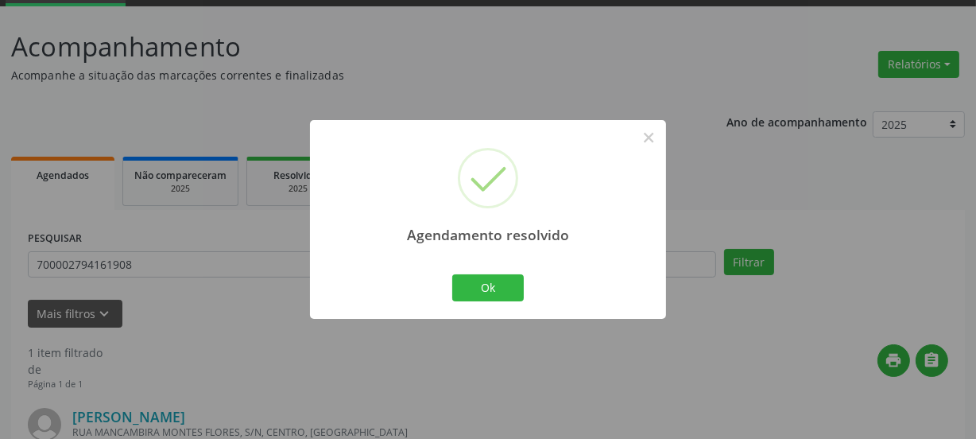
scroll to position [275, 0]
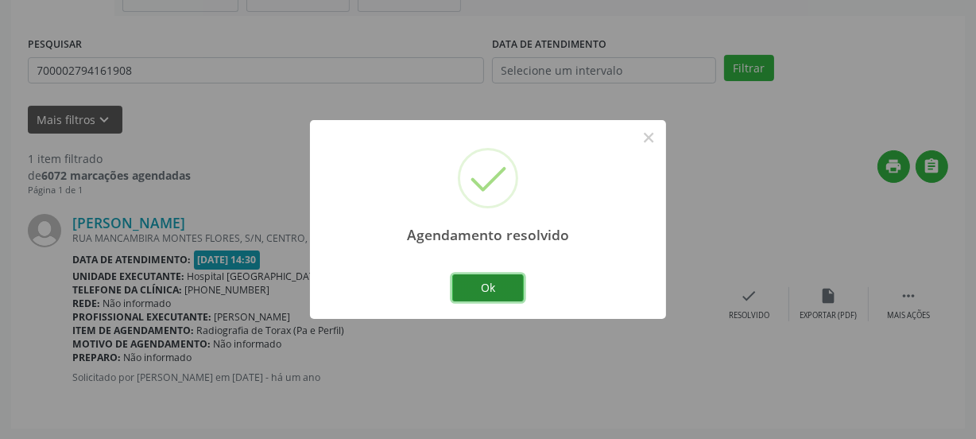
click at [492, 294] on button "Ok" at bounding box center [488, 287] width 72 height 27
